Goal: Find specific page/section: Find specific page/section

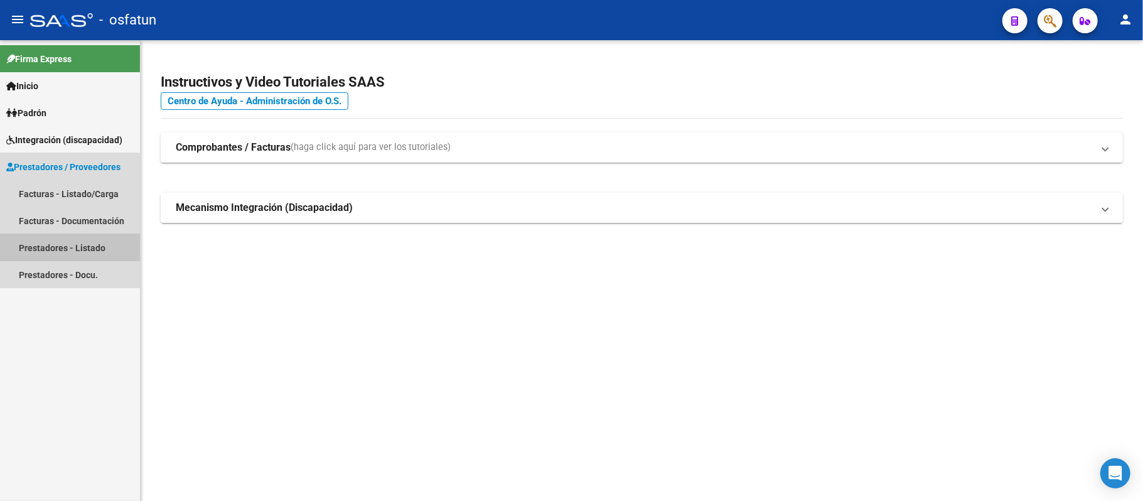
click at [41, 241] on link "Prestadores - Listado" at bounding box center [70, 247] width 140 height 27
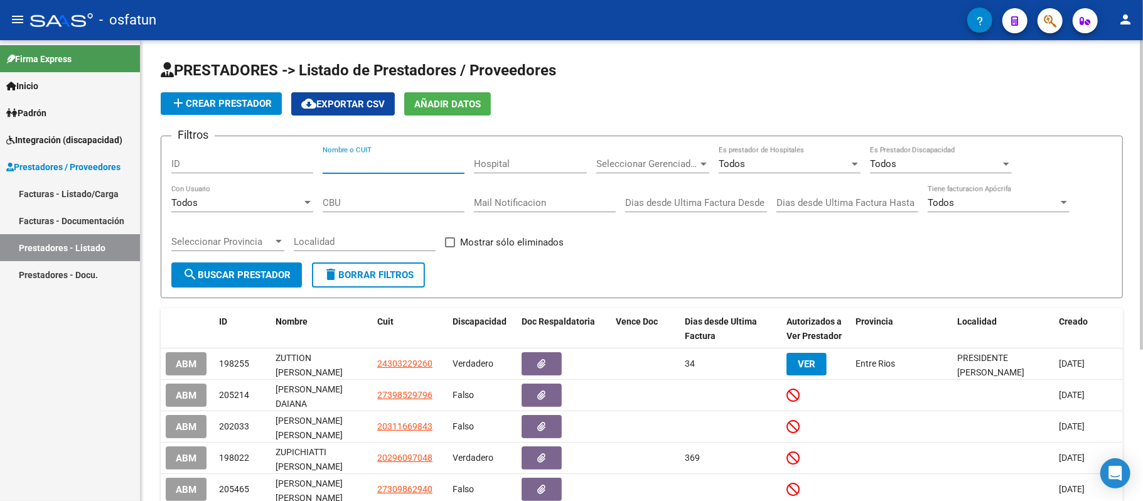
click at [420, 167] on input "Nombre o CUIT" at bounding box center [394, 163] width 142 height 11
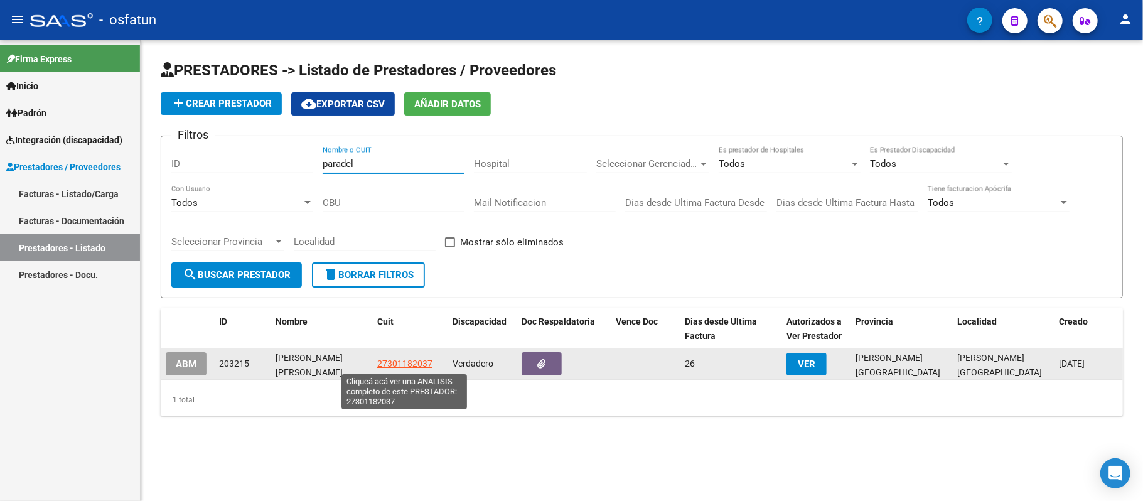
type input "paradel"
click at [427, 364] on span "27301182037" at bounding box center [404, 363] width 55 height 10
